Goal: Transaction & Acquisition: Purchase product/service

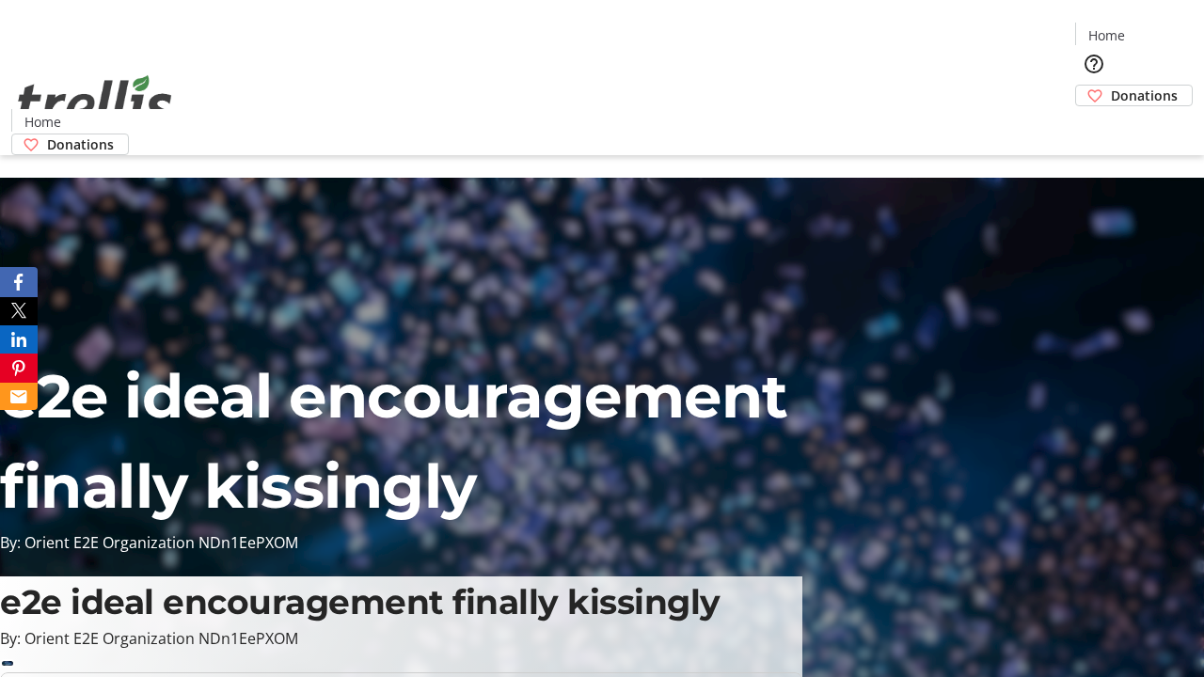
click at [1111, 86] on span "Donations" at bounding box center [1144, 96] width 67 height 20
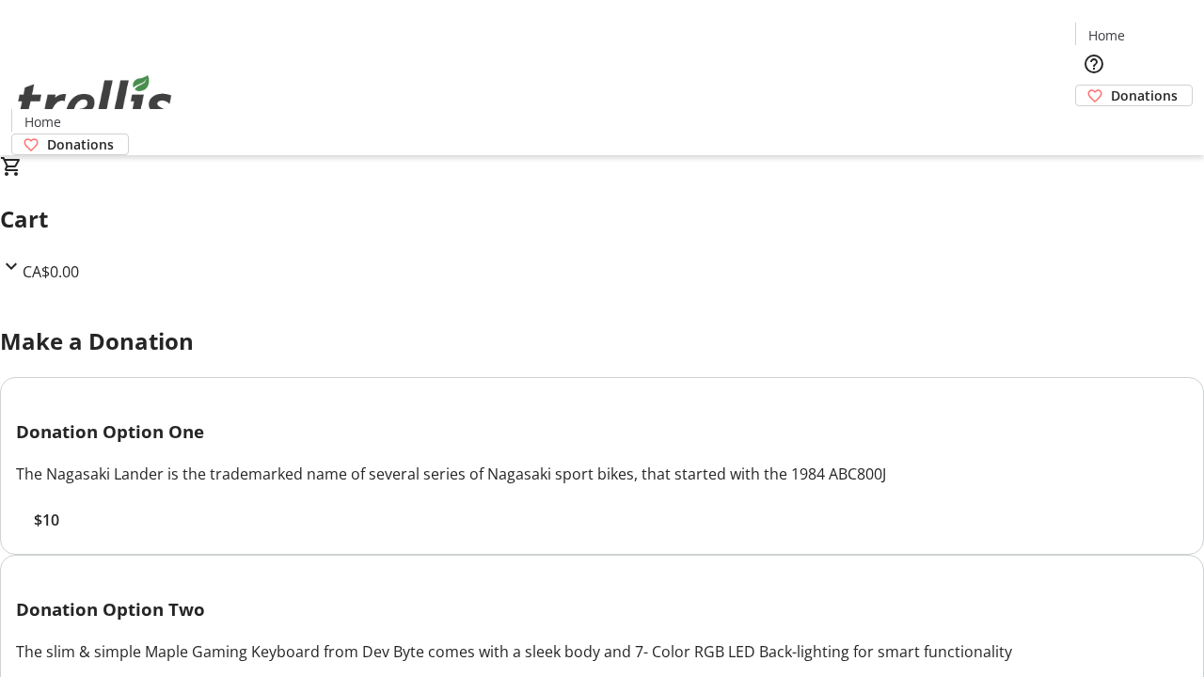
click at [59, 531] on span "$10" at bounding box center [46, 520] width 25 height 23
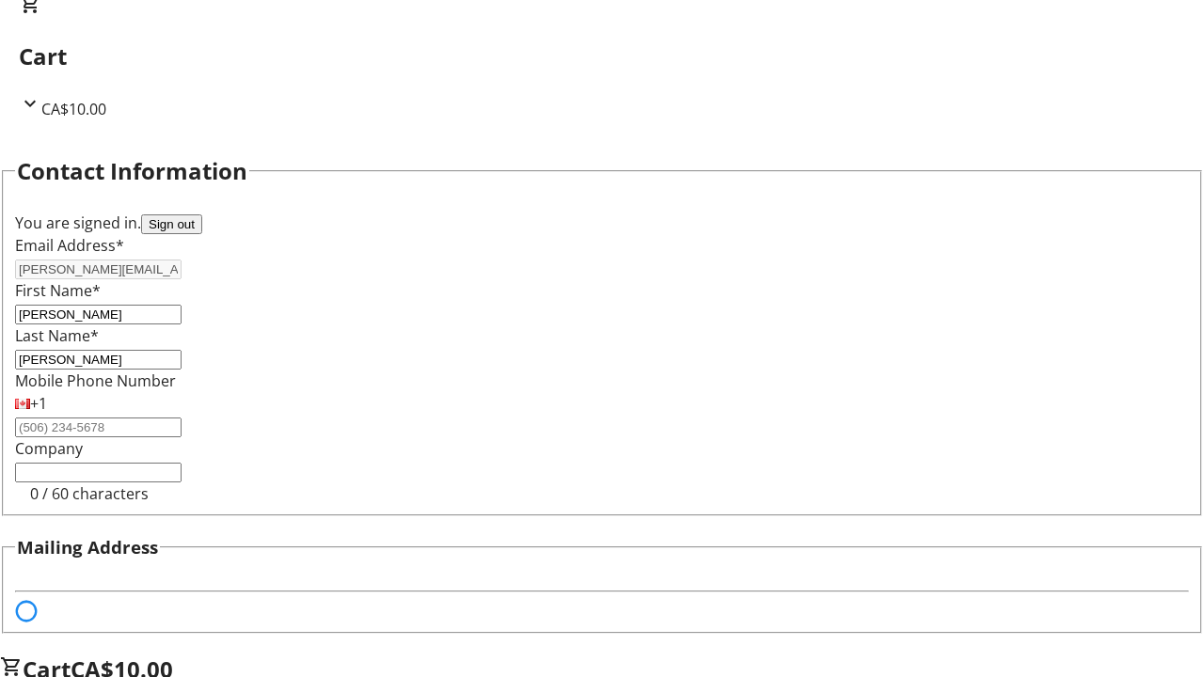
select select "BC"
select select "CA"
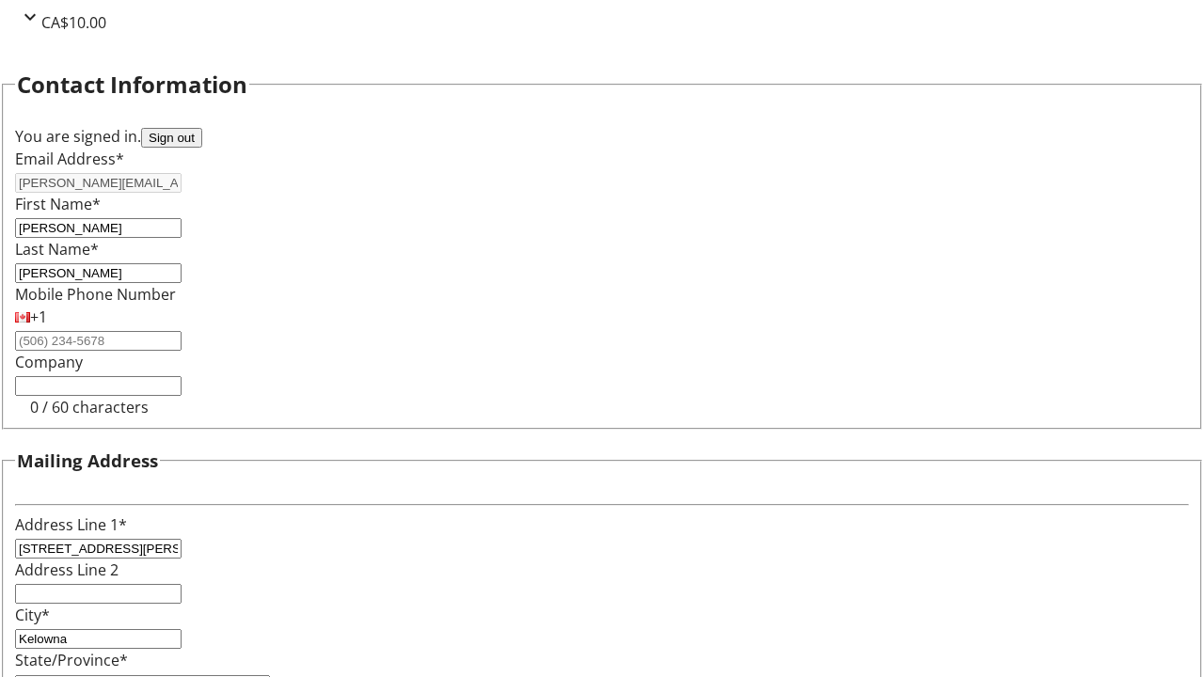
type input "V1Y 0C2"
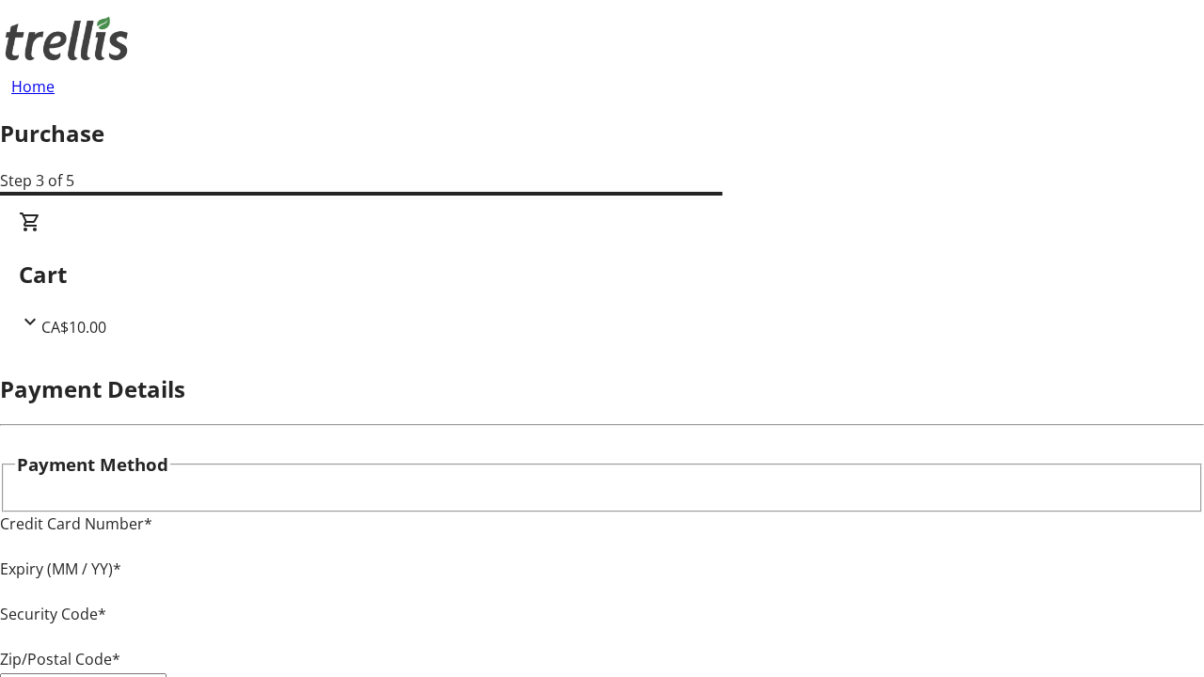
type input "V1Y 0C2"
